Goal: Navigation & Orientation: Find specific page/section

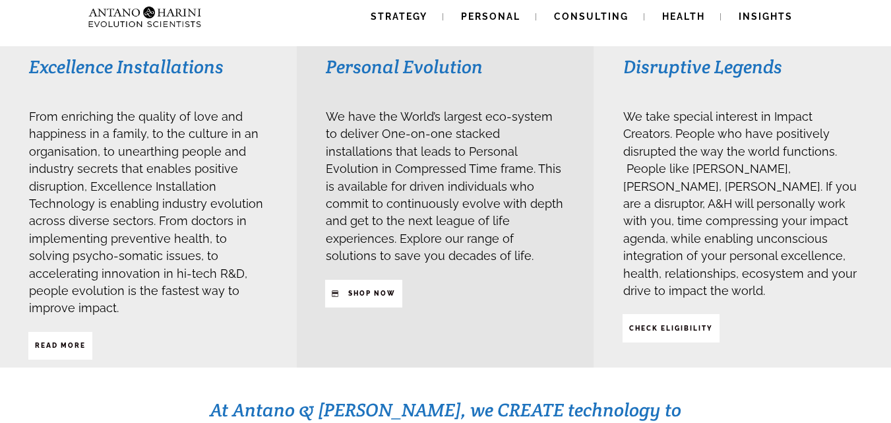
scroll to position [332, 0]
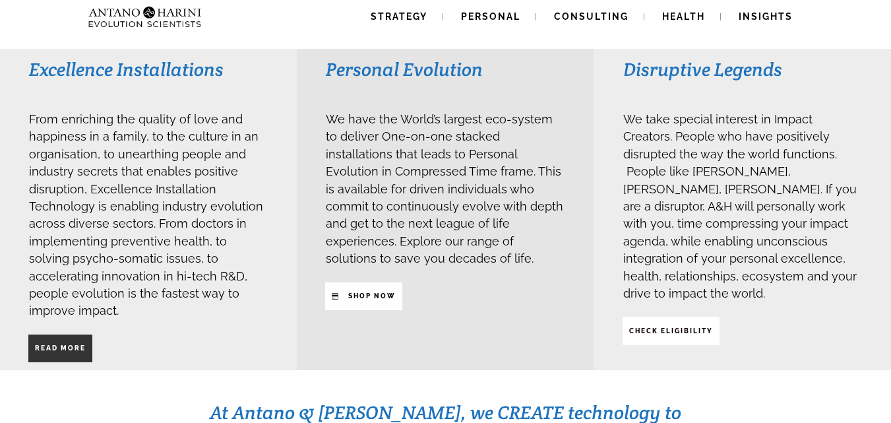
click at [78, 337] on span "Read More" at bounding box center [60, 348] width 51 height 22
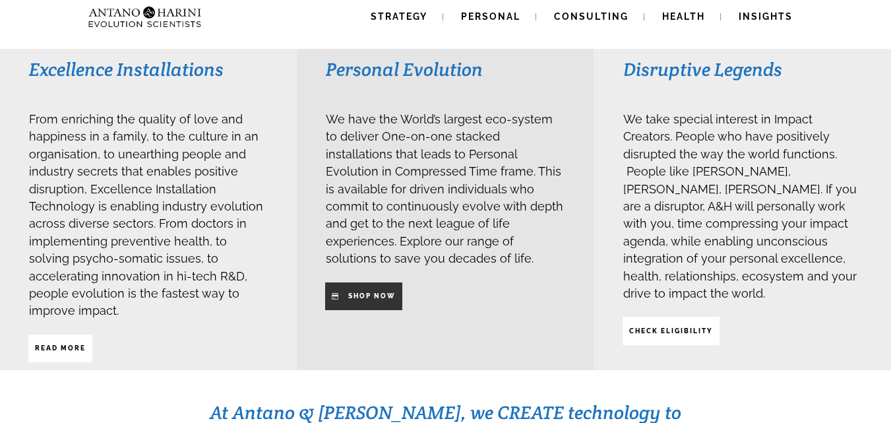
click at [371, 292] on strong "SHop NOW" at bounding box center [371, 295] width 47 height 7
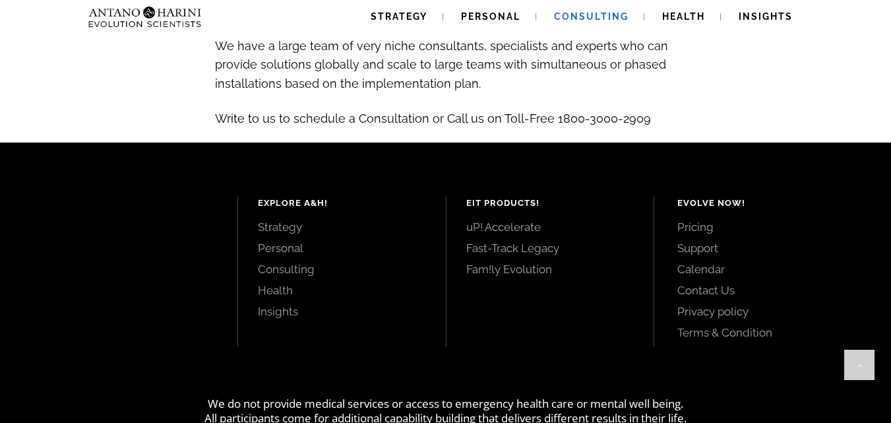
scroll to position [1548, 0]
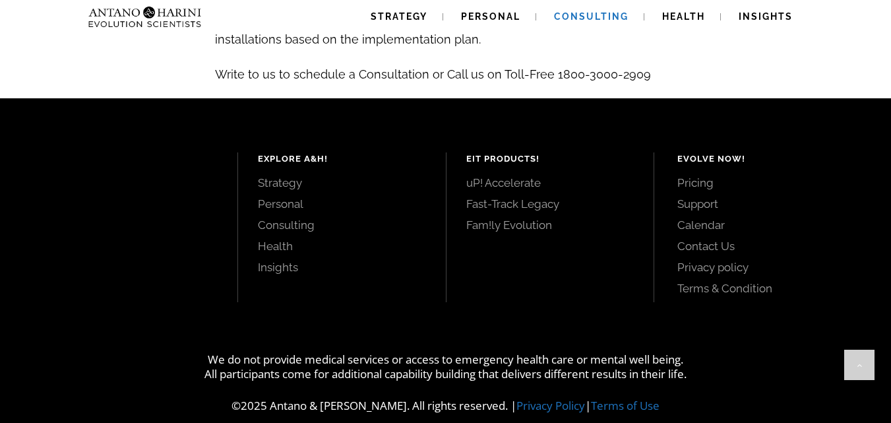
click at [726, 239] on link "Contact Us" at bounding box center [769, 246] width 184 height 15
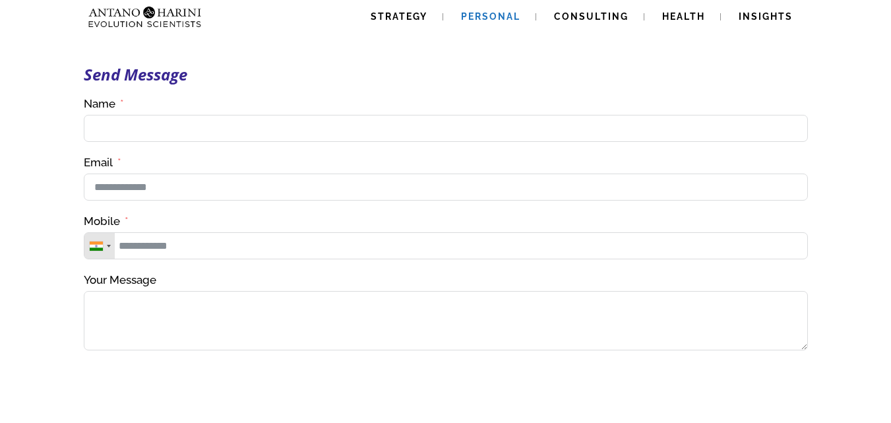
click at [499, 18] on span "Personal" at bounding box center [490, 16] width 59 height 11
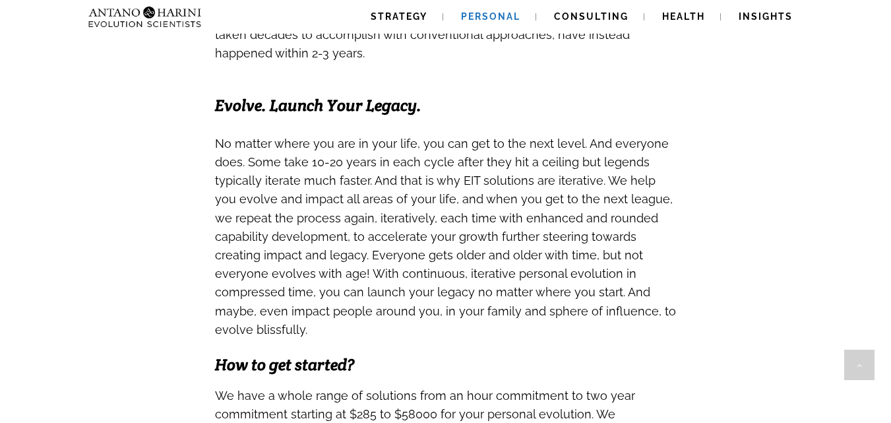
scroll to position [990, 0]
